Goal: Contribute content: Add original content to the website for others to see

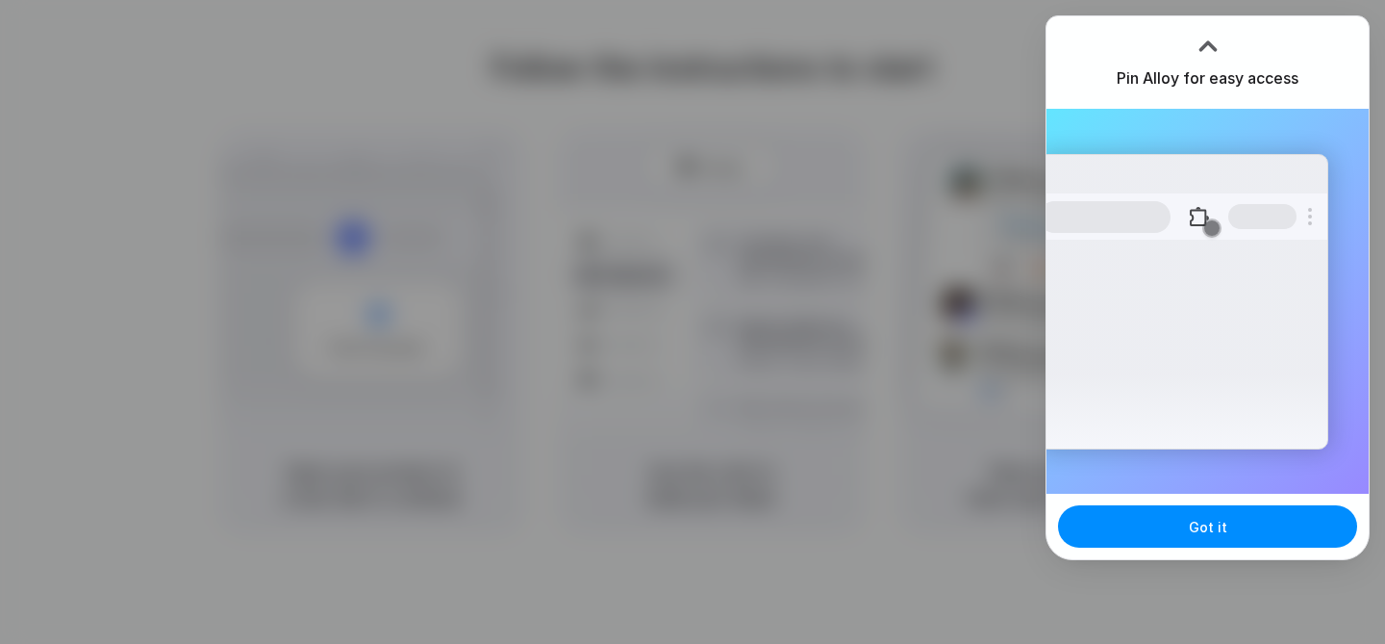
click at [1253, 12] on div at bounding box center [692, 322] width 1385 height 644
click at [1195, 535] on span "Got it" at bounding box center [1208, 527] width 38 height 20
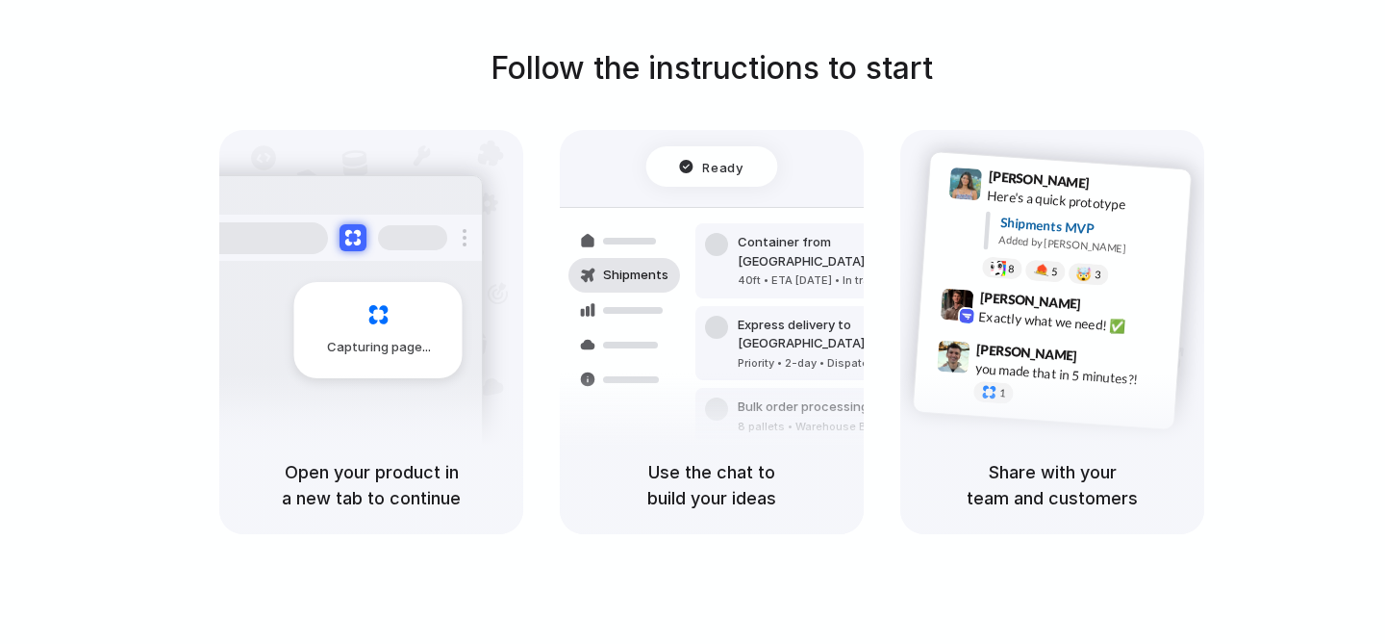
click at [1020, 341] on span "Simon Kubica" at bounding box center [1027, 353] width 102 height 28
click at [717, 441] on div "Use the chat to build your ideas" at bounding box center [712, 485] width 304 height 98
